Goal: Information Seeking & Learning: Learn about a topic

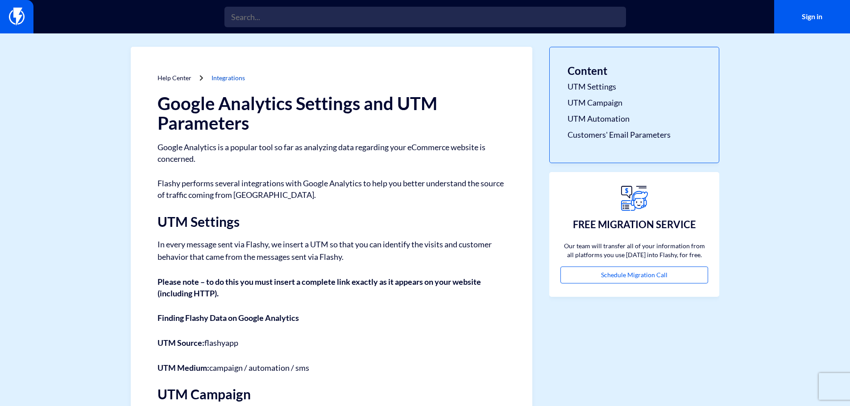
click at [223, 79] on link "Integrations" at bounding box center [227, 78] width 33 height 8
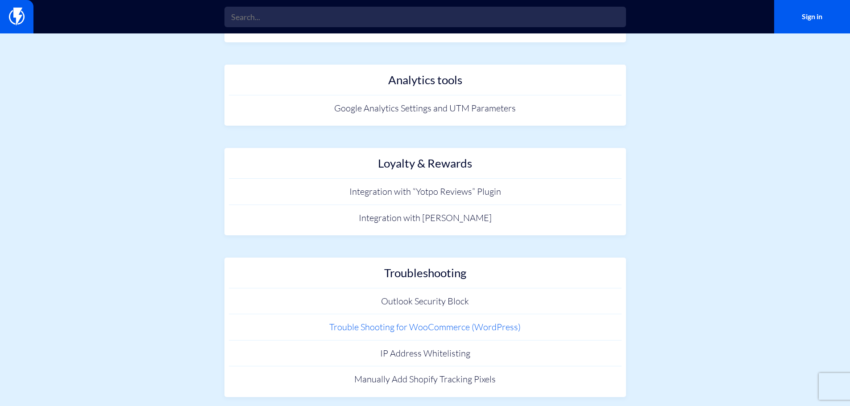
scroll to position [841, 0]
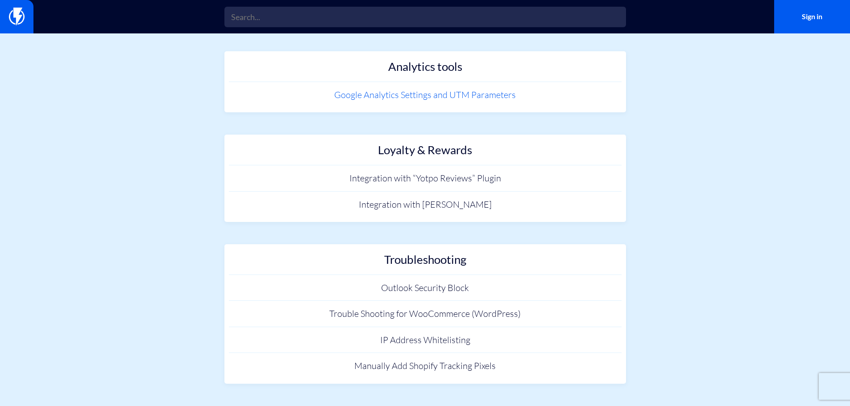
click at [353, 99] on link "Google Analytics Settings and UTM Parameters" at bounding box center [425, 95] width 392 height 26
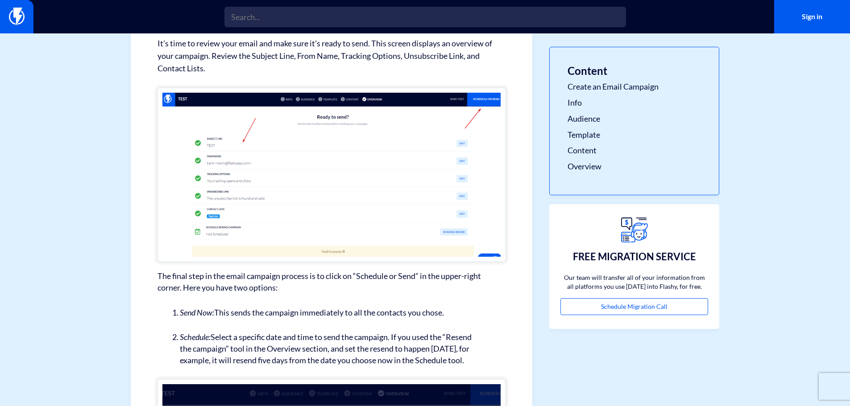
scroll to position [2064, 0]
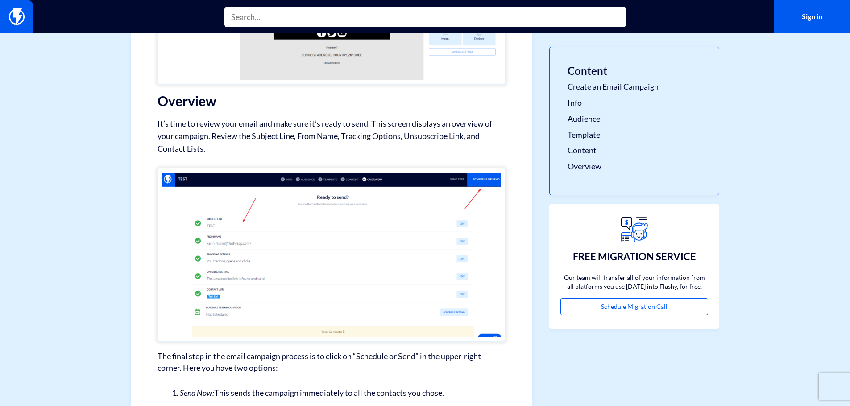
click at [331, 17] on input "text" at bounding box center [424, 17] width 401 height 21
type input "t"
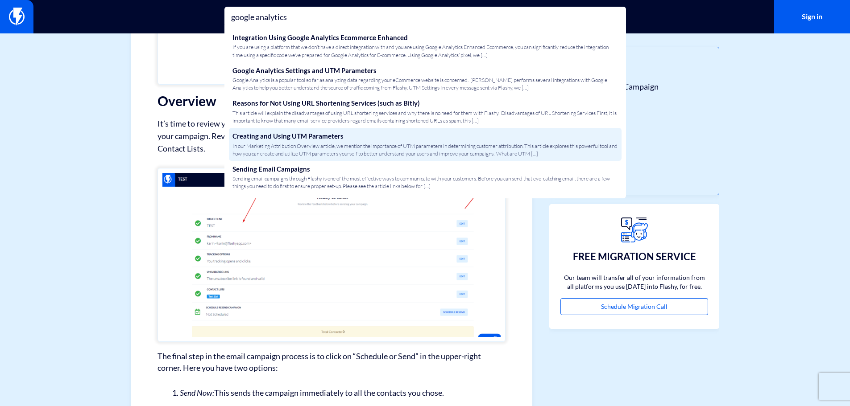
type input "google analytics"
click at [389, 135] on link "Creating and Using UTM Parameters In our Marketing Attribution Overview article…" at bounding box center [425, 144] width 392 height 33
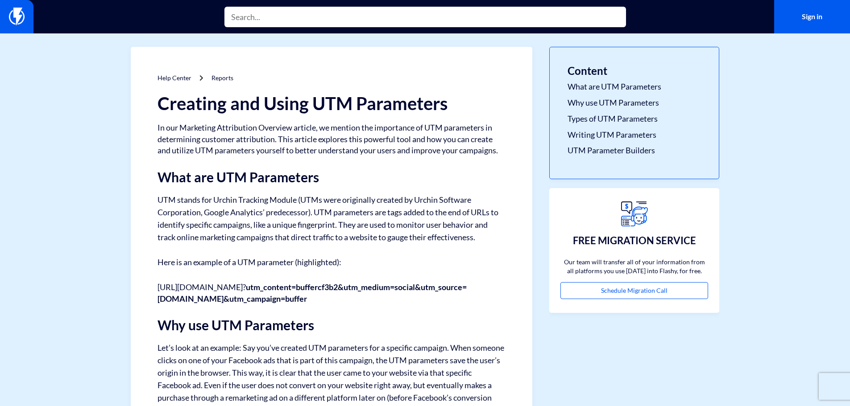
click at [255, 19] on input "text" at bounding box center [424, 17] width 401 height 21
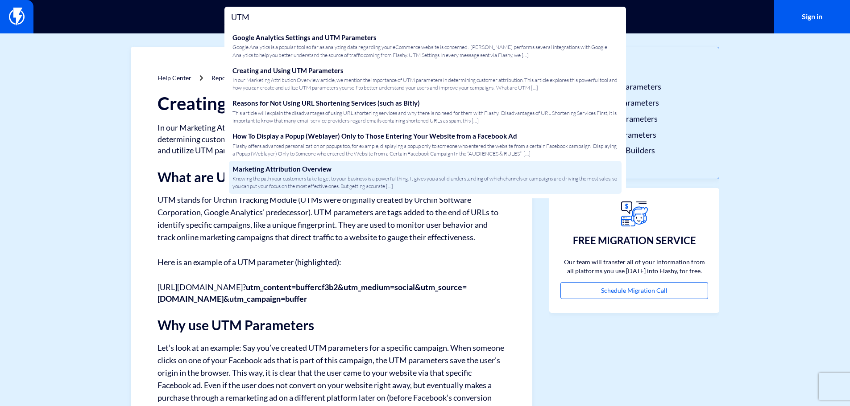
type input "UTM"
click at [296, 169] on link "Marketing Attribution Overview Knowing the path your customers take to get to y…" at bounding box center [425, 177] width 392 height 33
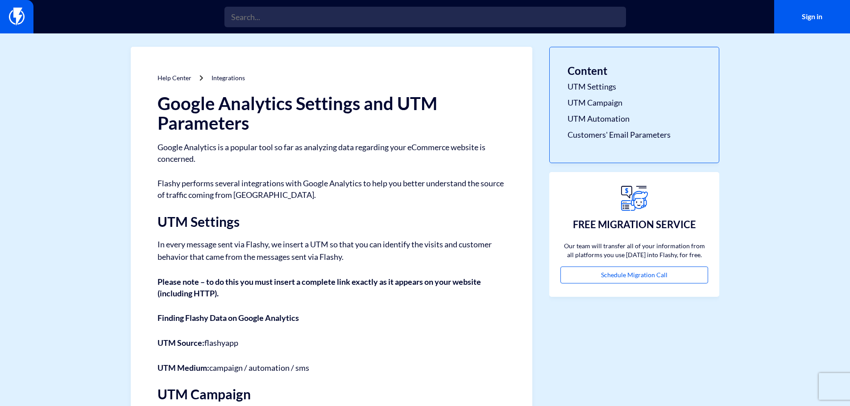
click at [177, 78] on link "Help Center" at bounding box center [174, 78] width 34 height 8
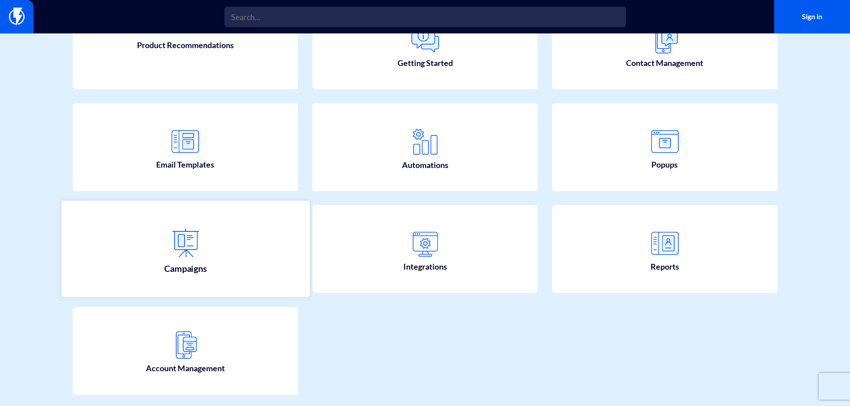
scroll to position [161, 0]
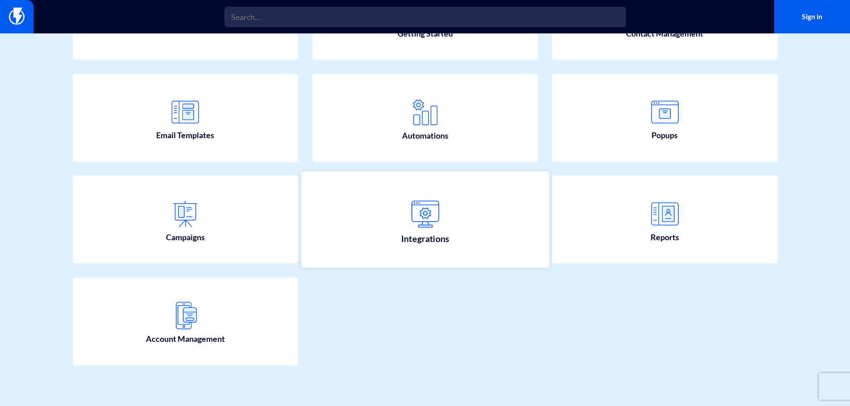
click at [421, 228] on img at bounding box center [424, 213] width 39 height 39
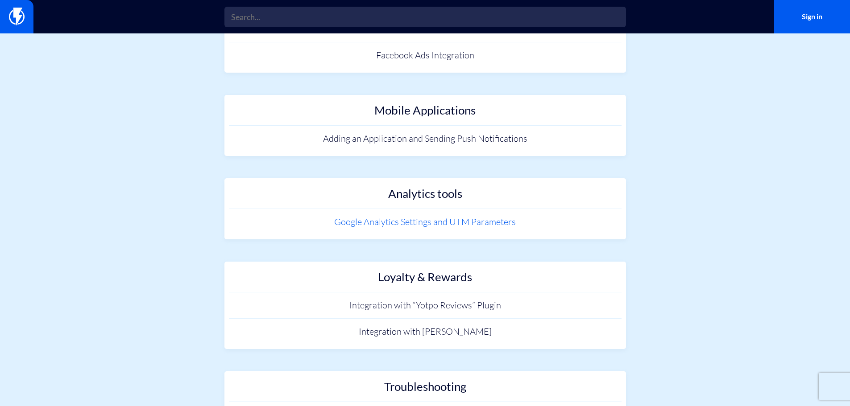
scroll to position [803, 0]
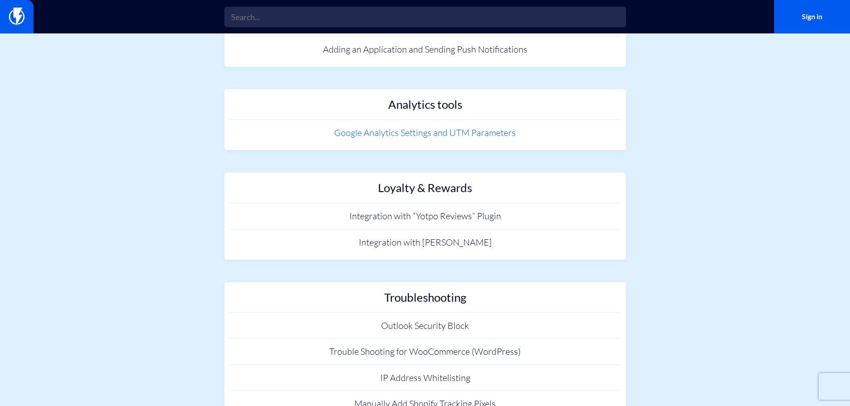
click at [364, 136] on link "Google Analytics Settings and UTM Parameters" at bounding box center [425, 133] width 392 height 26
